Goal: Task Accomplishment & Management: Manage account settings

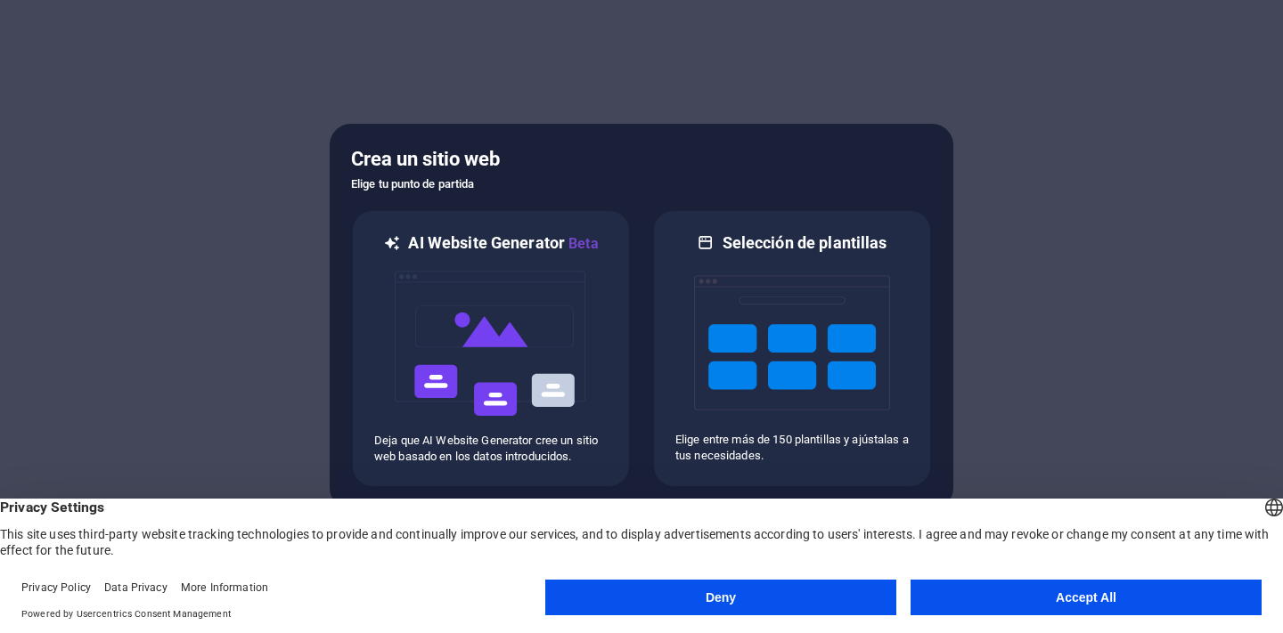
click at [1024, 604] on button "Accept All" at bounding box center [1085, 598] width 351 height 36
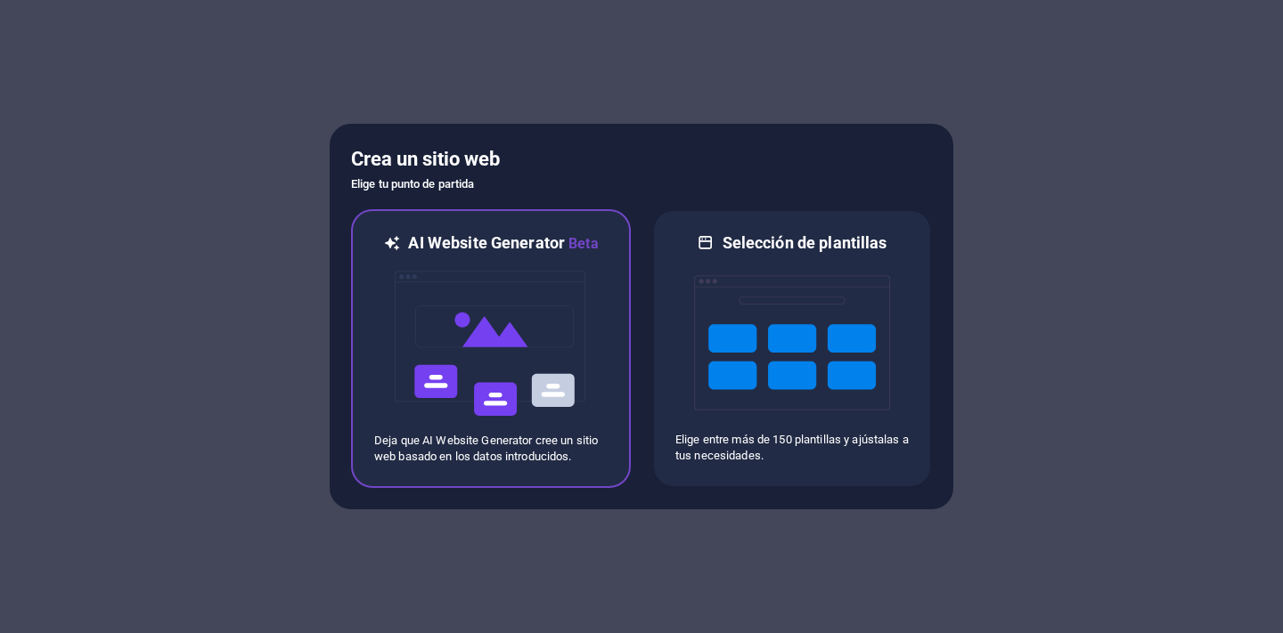
click at [514, 374] on img at bounding box center [491, 344] width 196 height 178
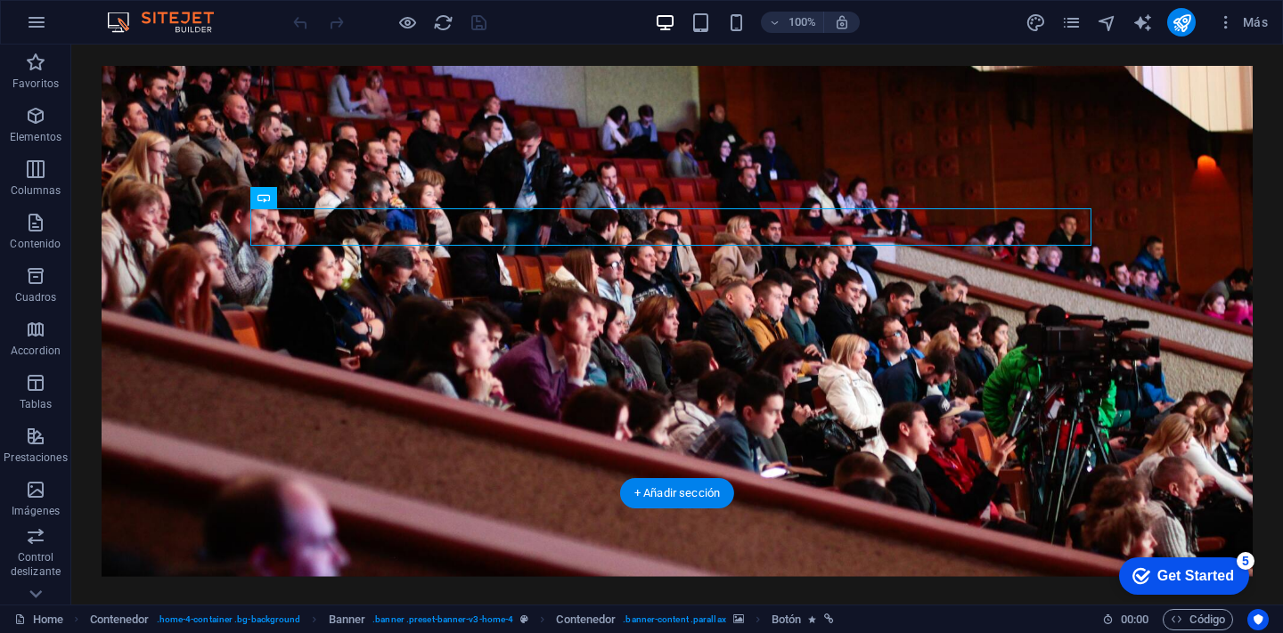
scroll to position [193, 0]
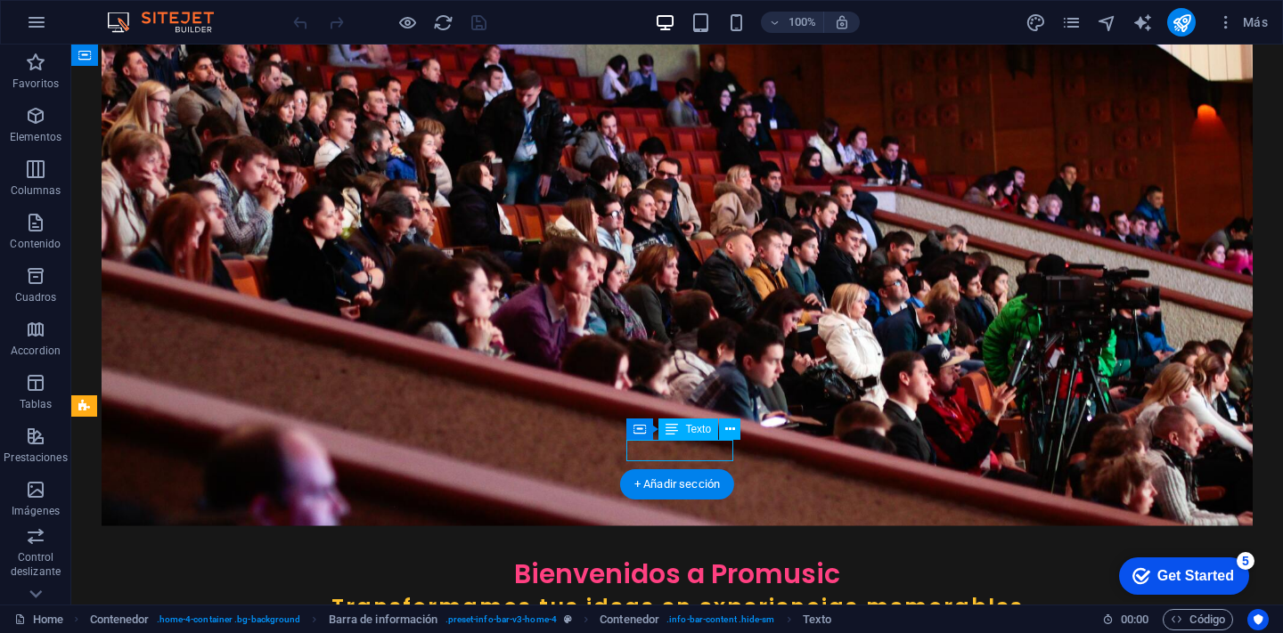
drag, startPoint x: 690, startPoint y: 452, endPoint x: 703, endPoint y: 452, distance: 12.5
drag, startPoint x: 709, startPoint y: 448, endPoint x: 687, endPoint y: 449, distance: 22.3
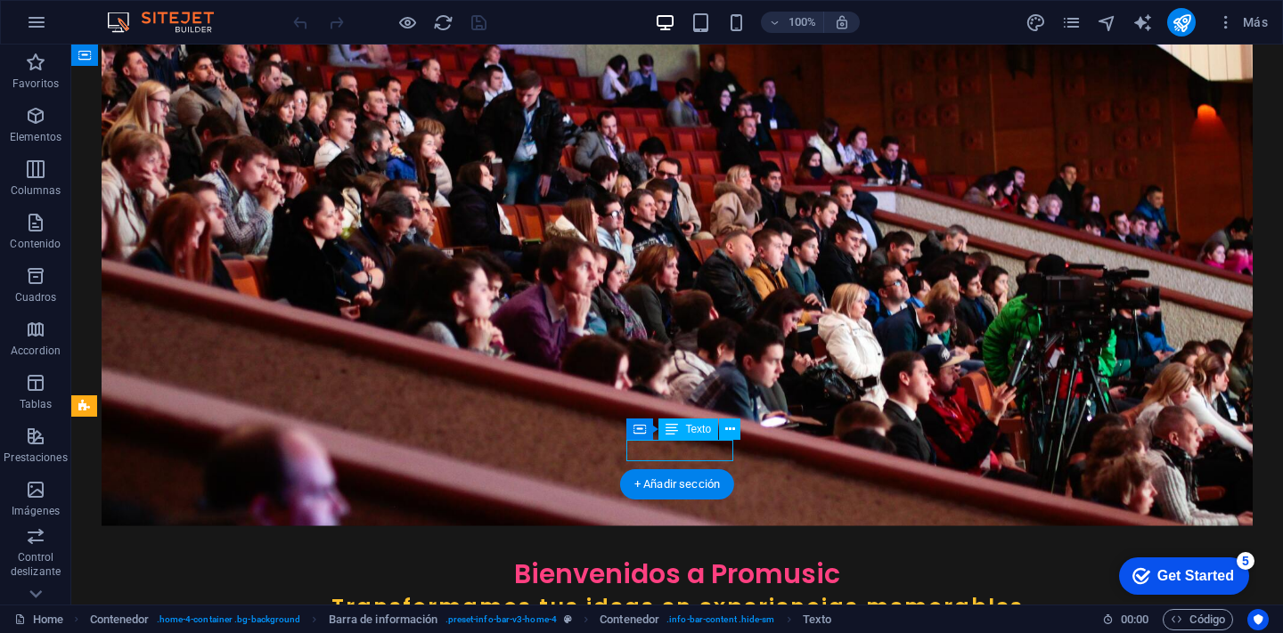
click at [734, 434] on icon at bounding box center [730, 430] width 10 height 19
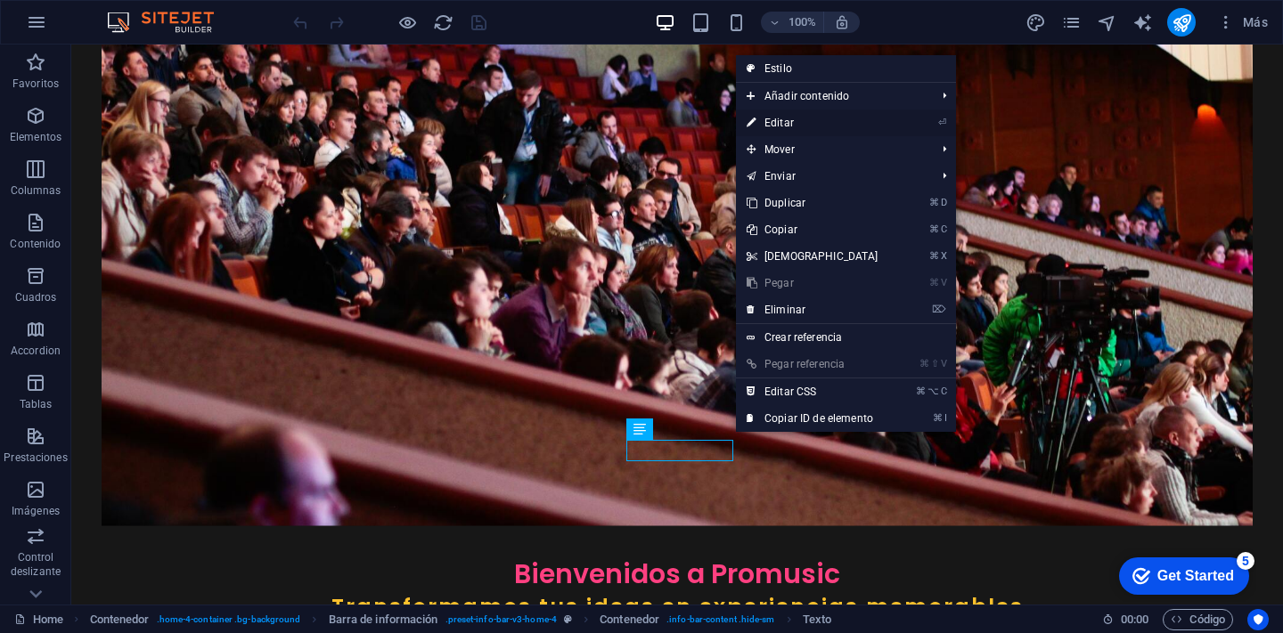
click at [812, 121] on link "⏎ Editar" at bounding box center [812, 123] width 153 height 27
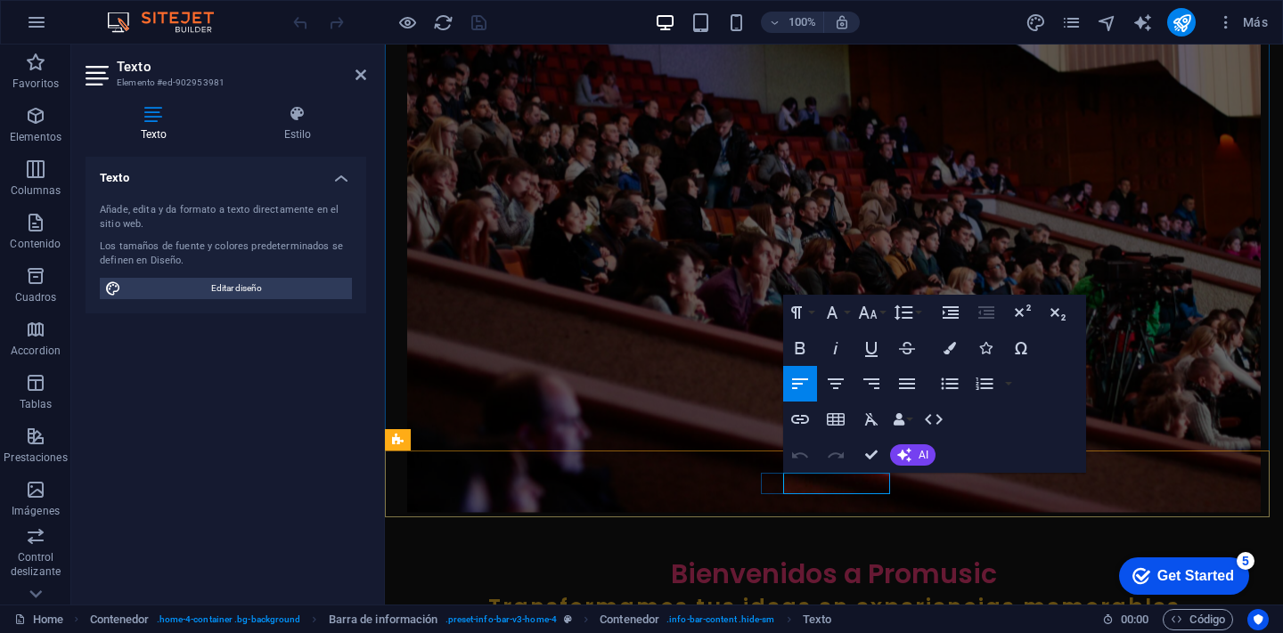
drag, startPoint x: 848, startPoint y: 484, endPoint x: 861, endPoint y: 484, distance: 13.4
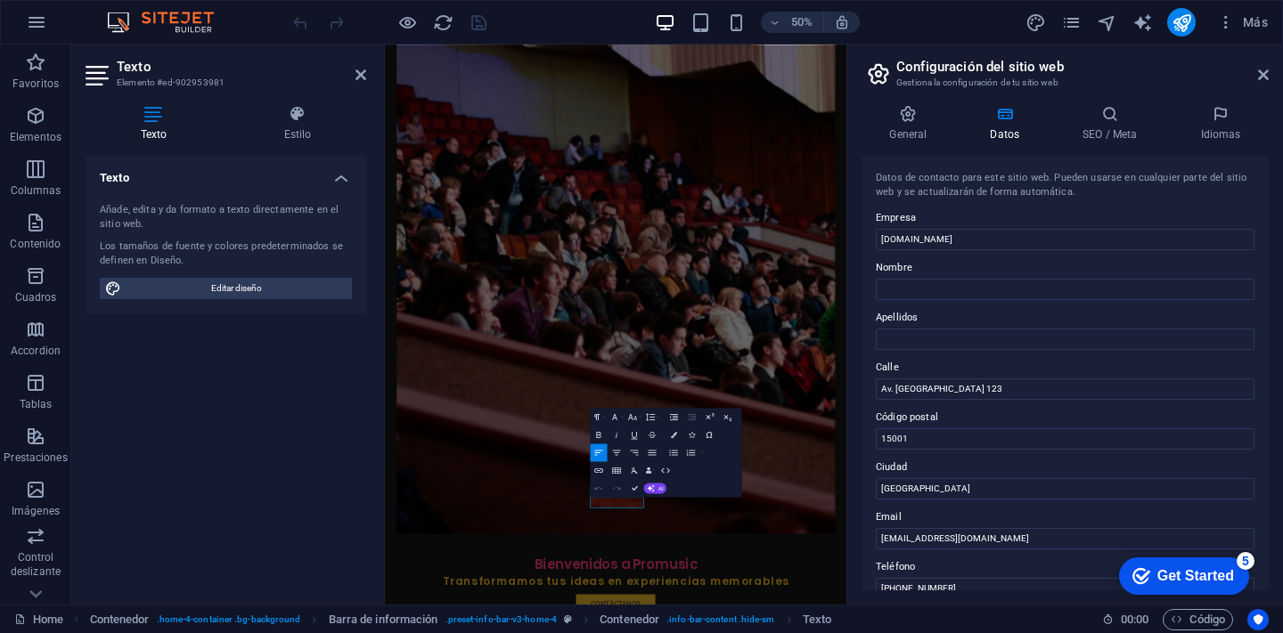
click at [861, 484] on div "Datos de contacto para este sitio web. Pueden usarse en cualquier parte del sit…" at bounding box center [1064, 374] width 407 height 434
drag, startPoint x: 1262, startPoint y: 294, endPoint x: 1262, endPoint y: 305, distance: 10.7
click at [1262, 305] on div "Datos de contacto para este sitio web. Pueden usarse en cualquier parte del sit…" at bounding box center [1064, 374] width 407 height 434
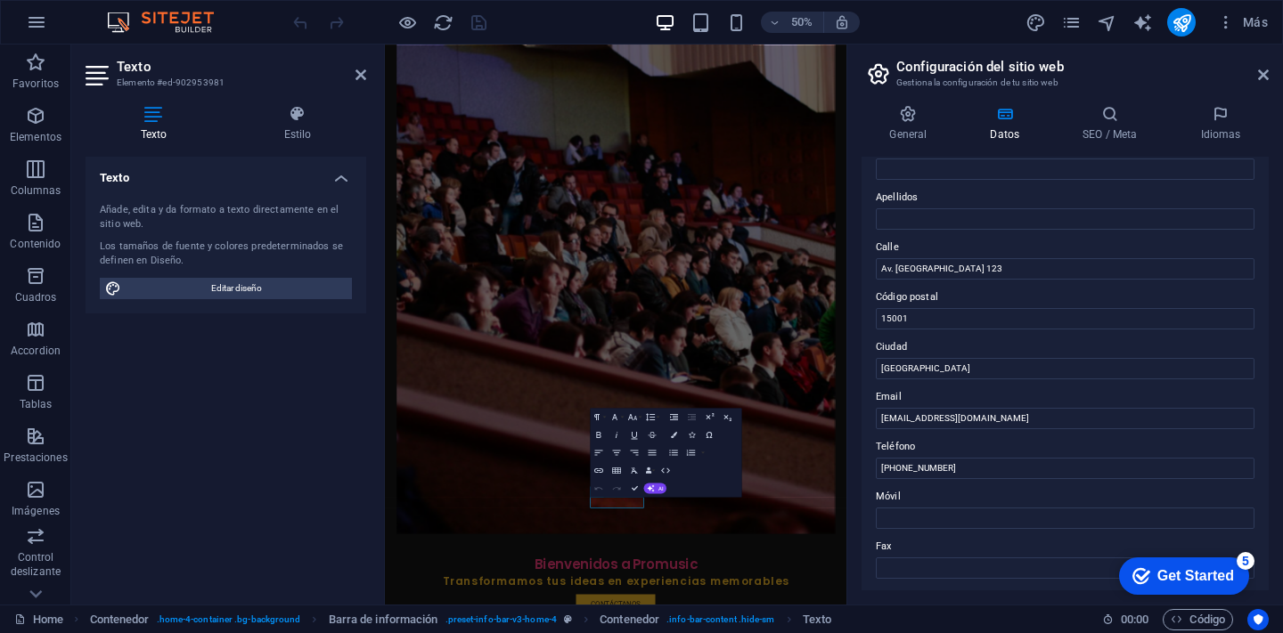
scroll to position [130, 0]
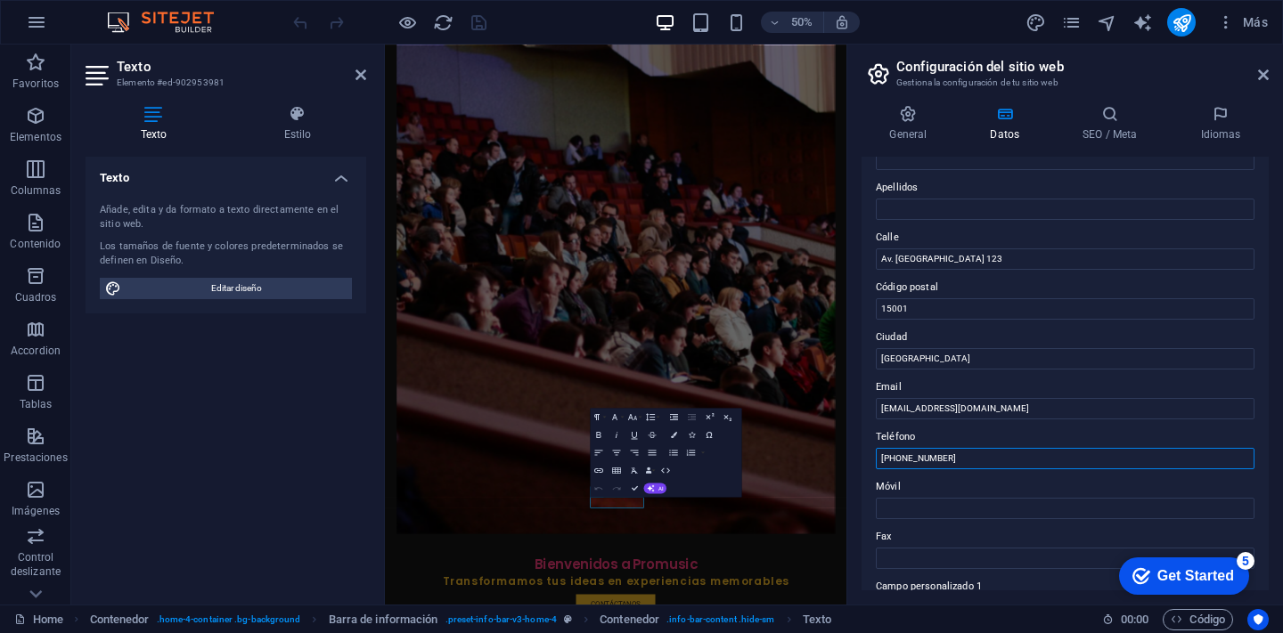
drag, startPoint x: 922, startPoint y: 457, endPoint x: 960, endPoint y: 458, distance: 38.3
click at [960, 458] on input "+51 987 654 321" at bounding box center [1065, 458] width 379 height 21
drag, startPoint x: 963, startPoint y: 460, endPoint x: 953, endPoint y: 460, distance: 9.8
click at [953, 460] on input "[PHONE_NUMBER]" at bounding box center [1065, 458] width 379 height 21
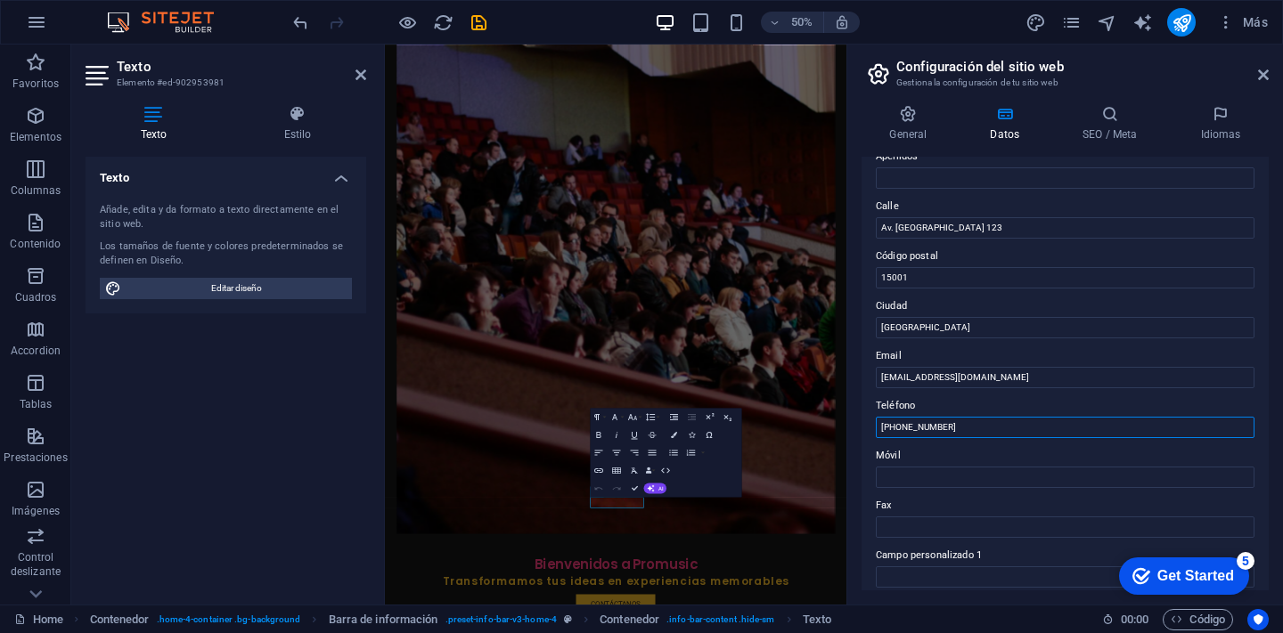
scroll to position [162, 0]
type input "[PHONE_NUMBER]"
drag, startPoint x: 927, startPoint y: 278, endPoint x: 880, endPoint y: 278, distance: 47.2
click at [880, 278] on input "15001" at bounding box center [1065, 276] width 379 height 21
type input "511"
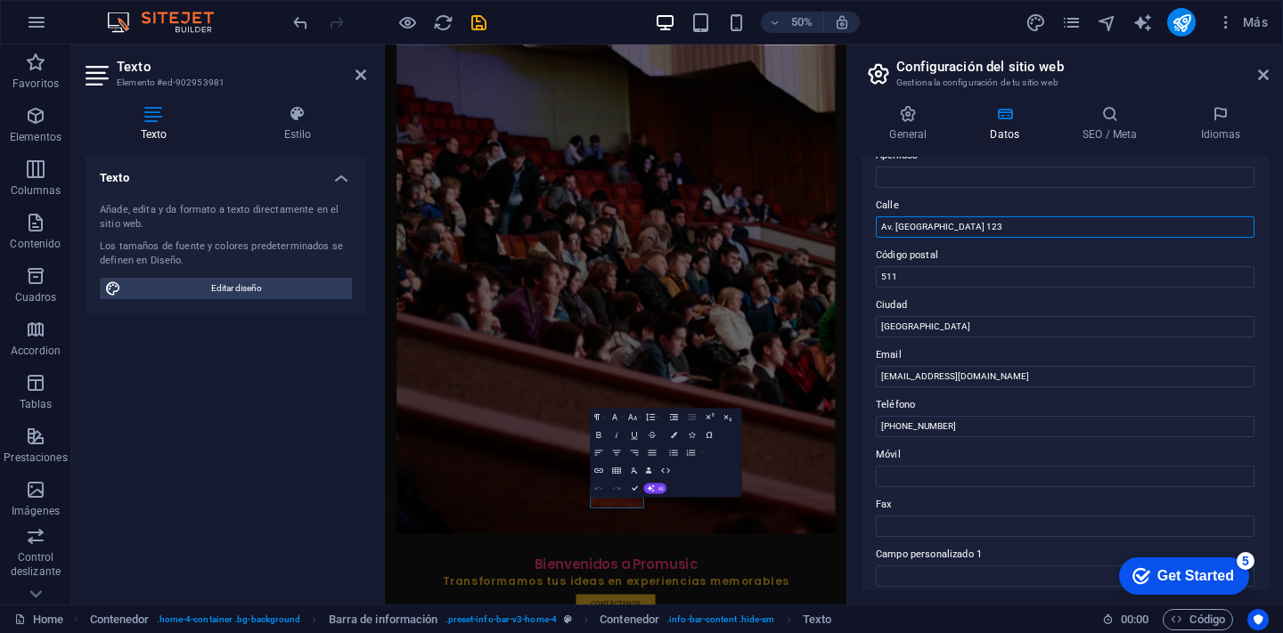
drag, startPoint x: 940, startPoint y: 222, endPoint x: 876, endPoint y: 221, distance: 64.2
click at [876, 221] on input "Av. Lima 123" at bounding box center [1065, 226] width 379 height 21
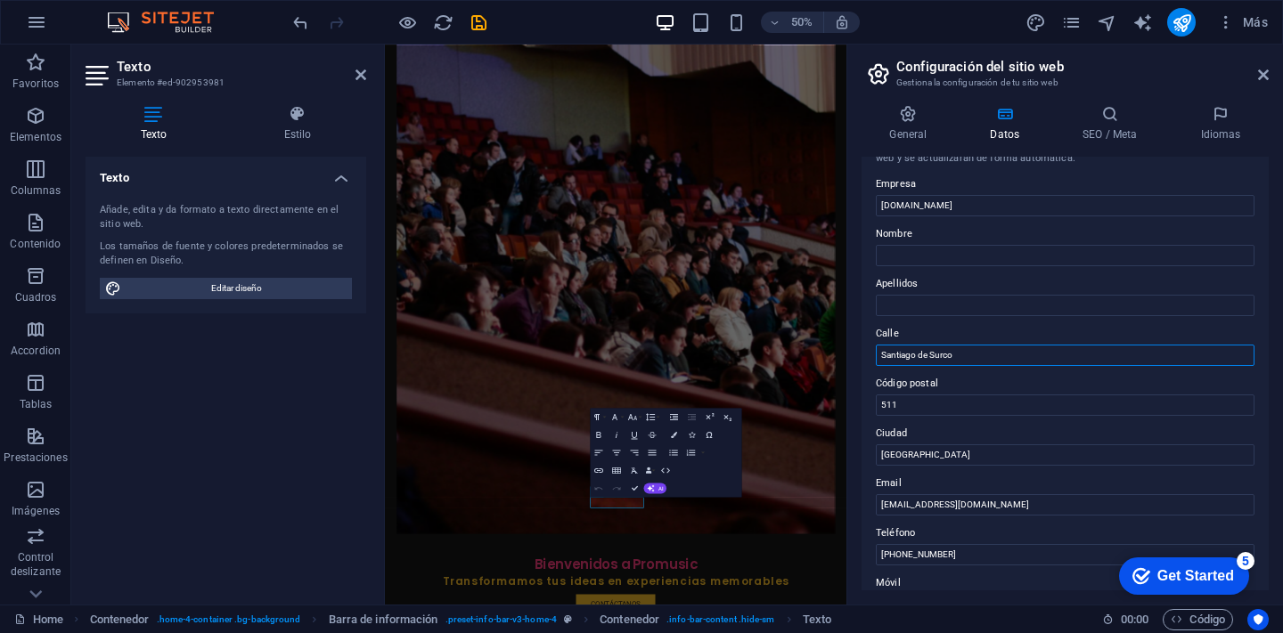
scroll to position [32, 0]
type input "Santiago de Surco"
drag, startPoint x: 984, startPoint y: 204, endPoint x: 886, endPoint y: 212, distance: 99.2
click at [886, 212] on input "promusic-peru.com" at bounding box center [1065, 207] width 379 height 21
type input "p"
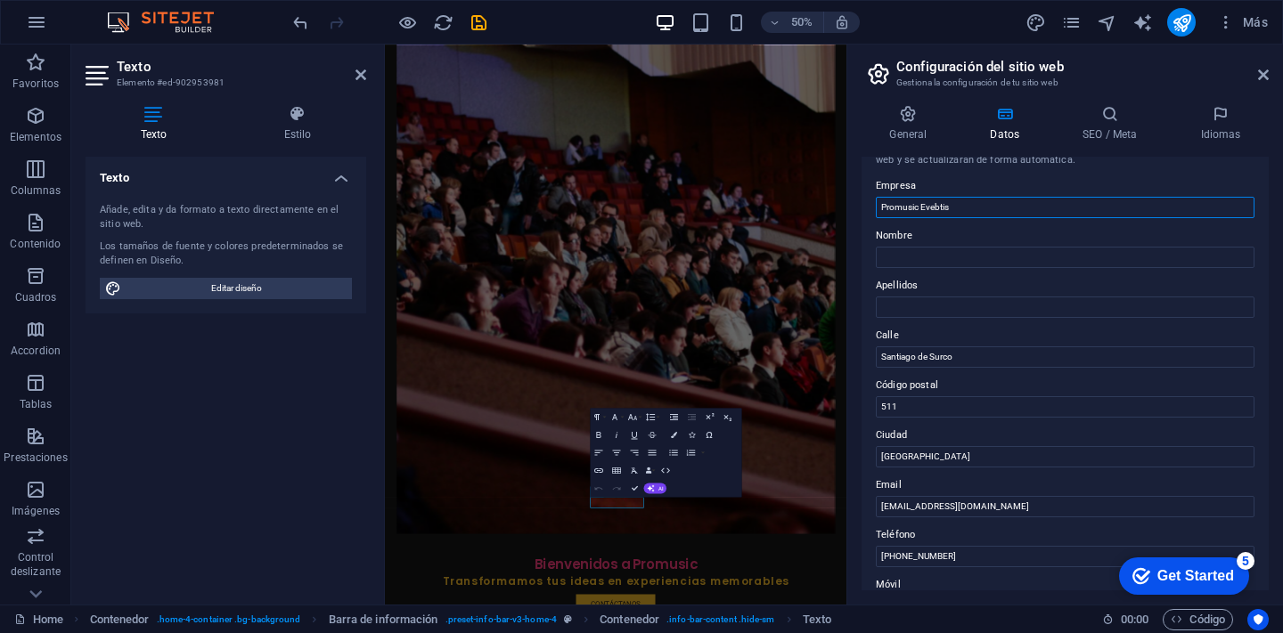
drag, startPoint x: 935, startPoint y: 204, endPoint x: 979, endPoint y: 212, distance: 45.3
click at [969, 212] on input "Promusic Evebtis" at bounding box center [1065, 207] width 379 height 21
type input "Promusic Eventos"
drag, startPoint x: 1262, startPoint y: 271, endPoint x: 1261, endPoint y: 307, distance: 36.6
click at [1261, 307] on div "Datos de contacto para este sitio web. Pueden usarse en cualquier parte del sit…" at bounding box center [1064, 374] width 407 height 434
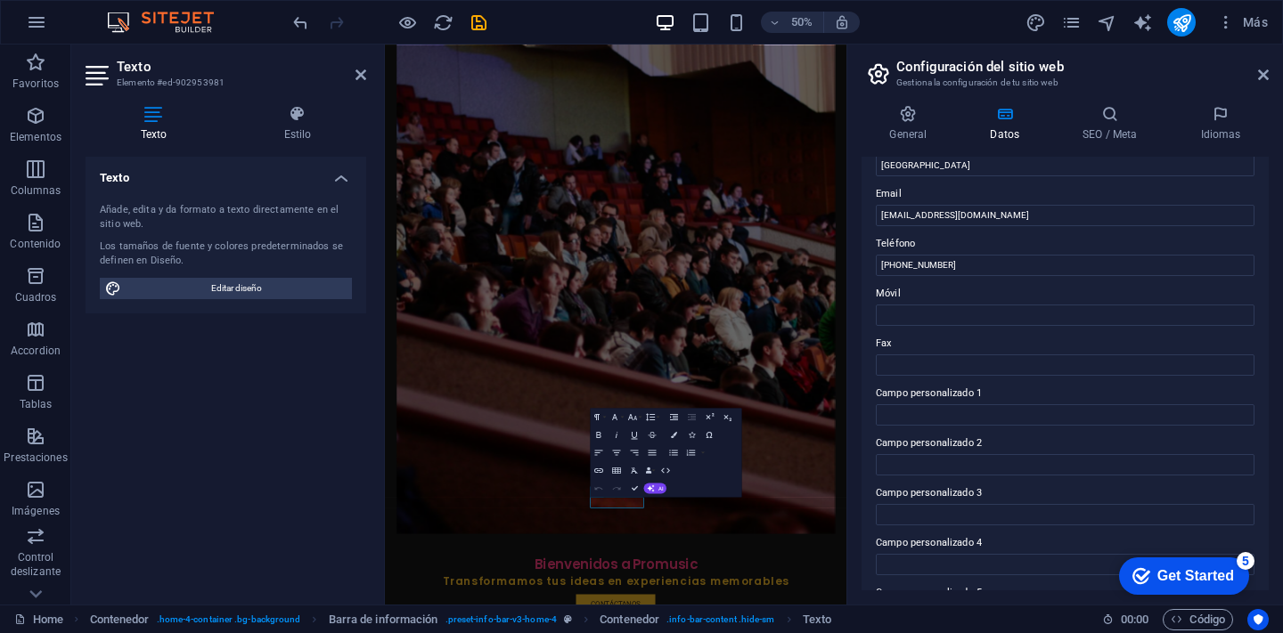
scroll to position [328, 0]
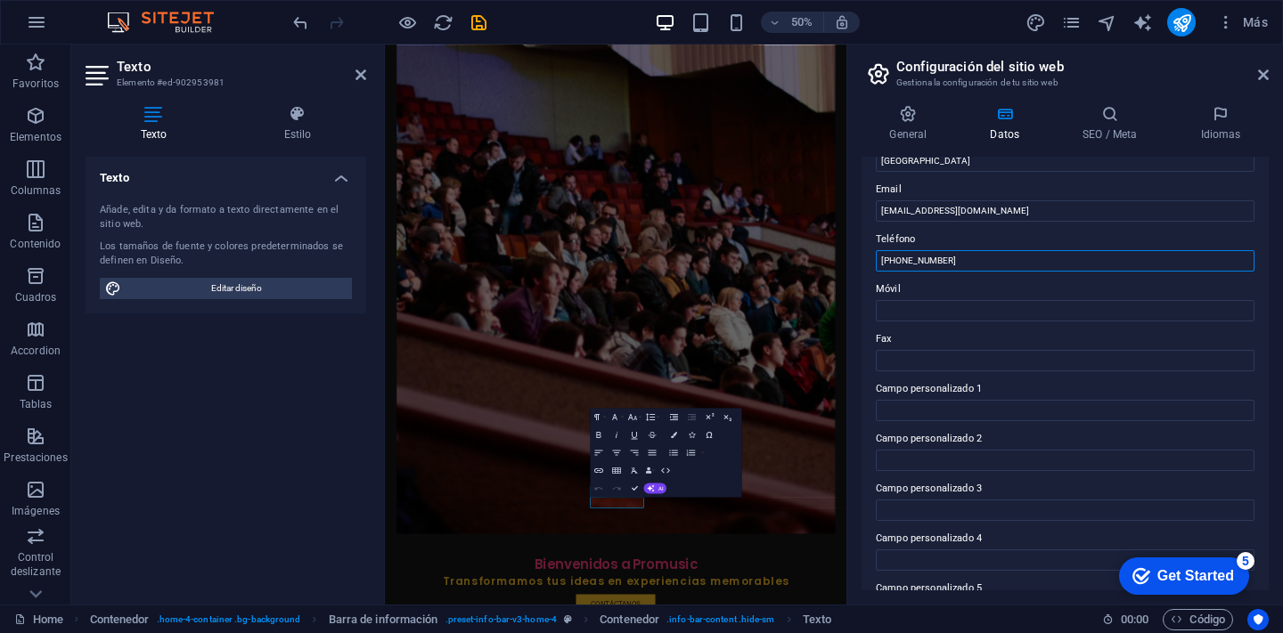
drag, startPoint x: 964, startPoint y: 262, endPoint x: 874, endPoint y: 258, distance: 90.1
click at [874, 258] on div "Datos de contacto para este sitio web. Pueden usarse en cualquier parte del sit…" at bounding box center [1064, 374] width 407 height 434
click at [945, 314] on input "Móvil" at bounding box center [1065, 310] width 379 height 21
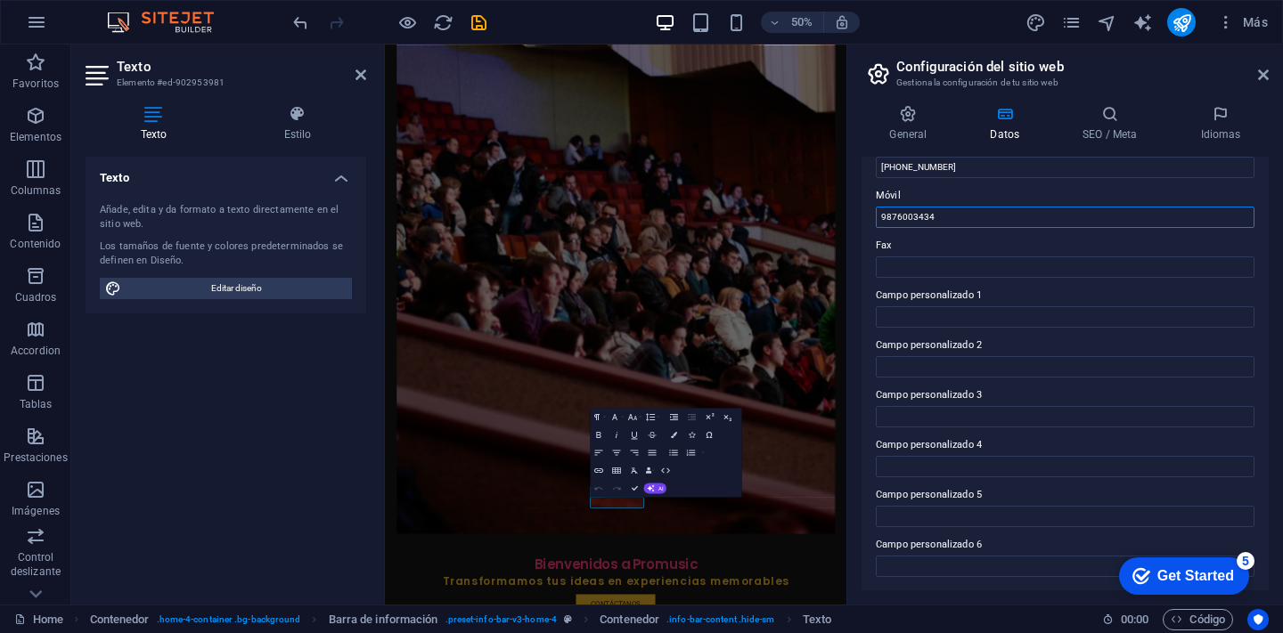
type input "9876003434"
click at [1164, 572] on div "Get Started" at bounding box center [1195, 576] width 77 height 16
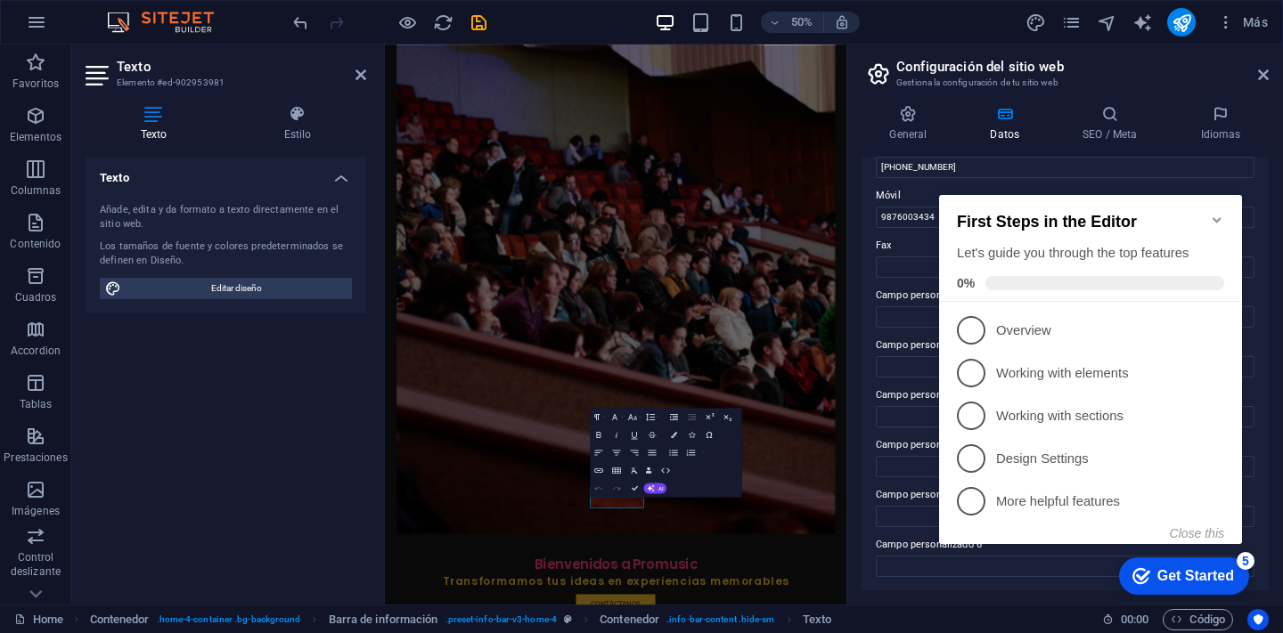
click at [1218, 213] on icon "Minimize checklist" at bounding box center [1217, 220] width 14 height 14
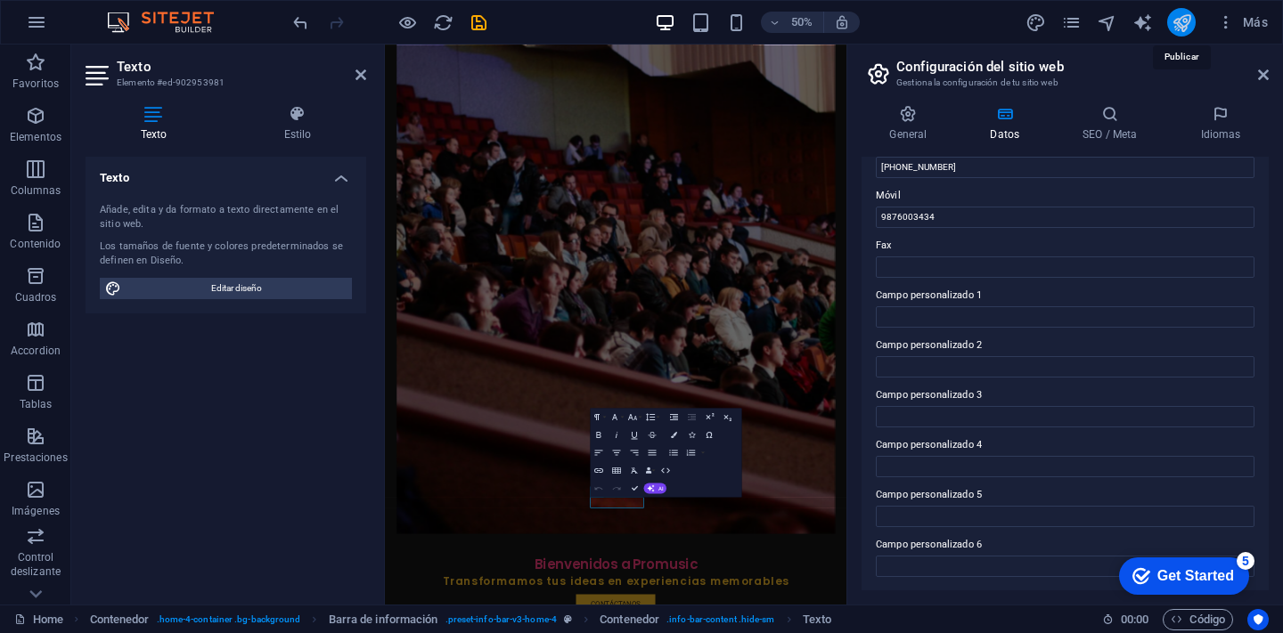
click at [1186, 23] on icon "publish" at bounding box center [1182, 22] width 20 height 20
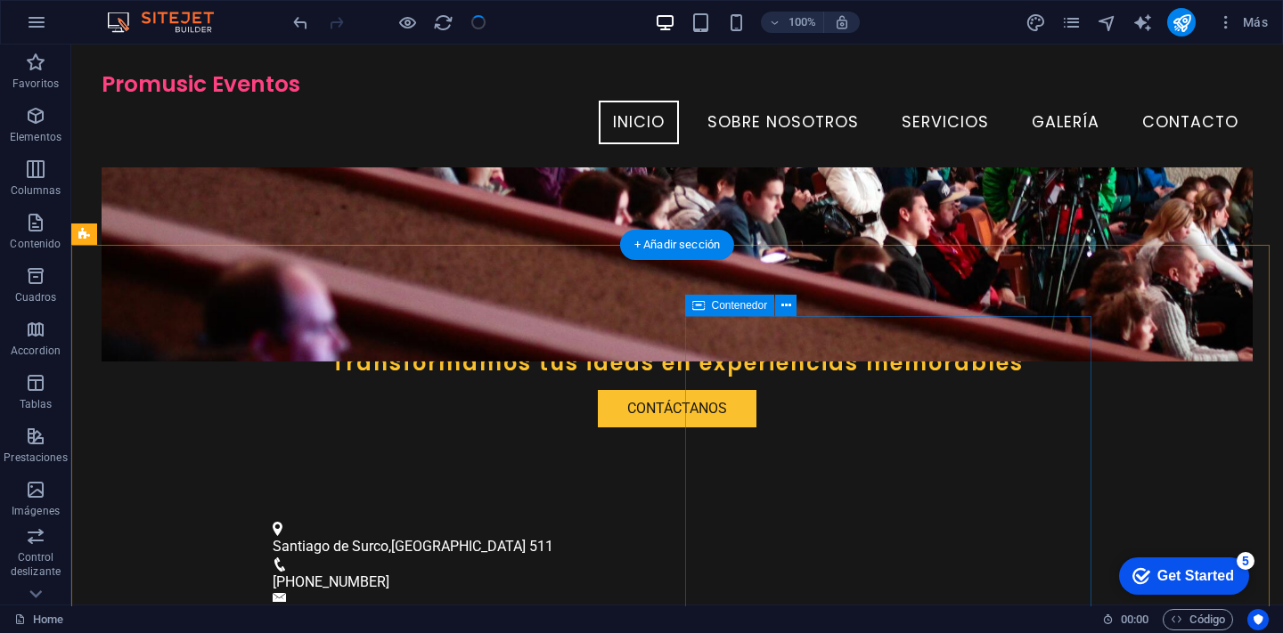
scroll to position [381, 0]
